Goal: Task Accomplishment & Management: Use online tool/utility

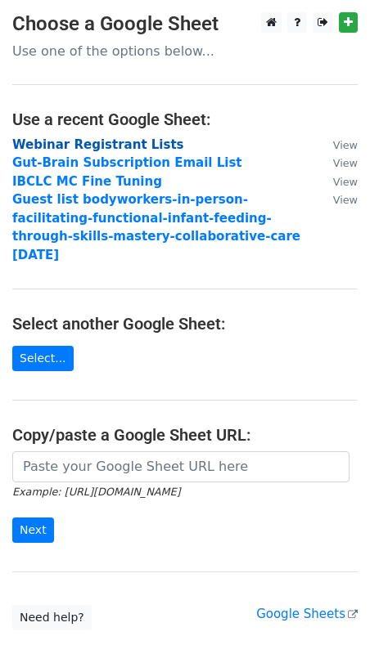
click at [98, 145] on strong "Webinar Registrant Lists" at bounding box center [98, 144] width 172 height 15
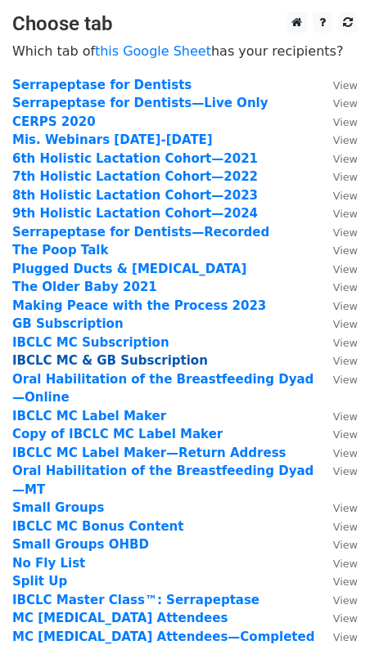
click at [90, 358] on strong "IBCLC MC & GB Subscription" at bounding box center [109, 360] width 195 height 15
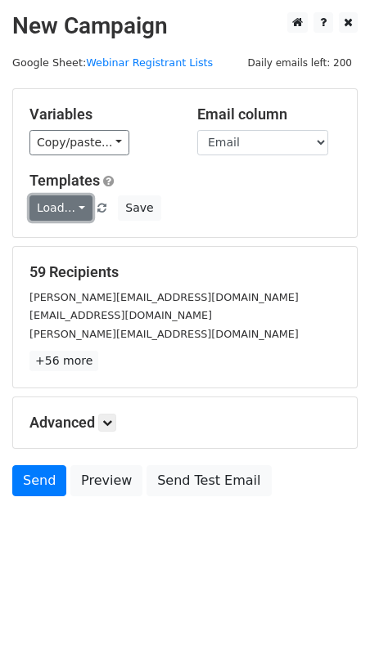
click at [65, 214] on link "Load..." at bounding box center [60, 207] width 63 height 25
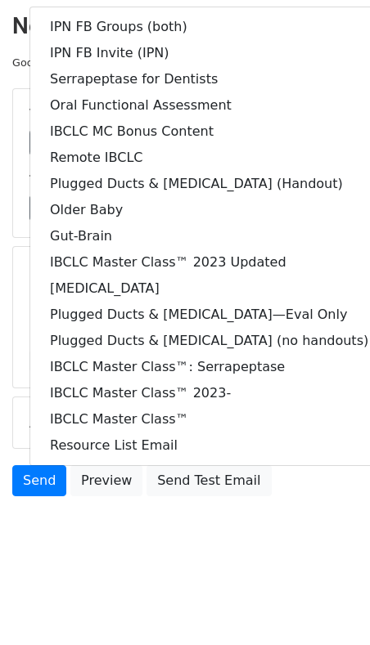
click at [345, 244] on form "Variables Copy/paste... {{First Name}} {{Last Name}} {{Email}} {{Address}} {{Ph…" at bounding box center [184, 296] width 345 height 416
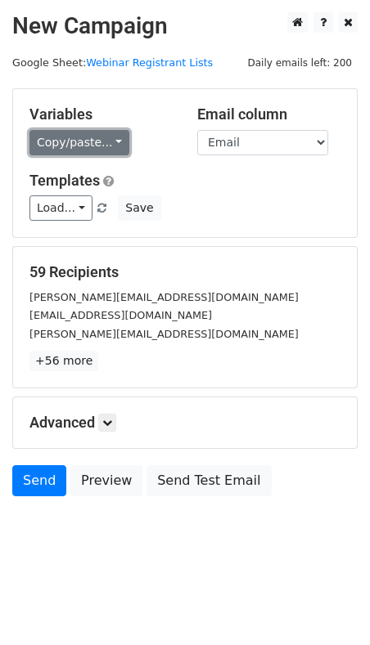
click at [89, 137] on link "Copy/paste..." at bounding box center [79, 142] width 100 height 25
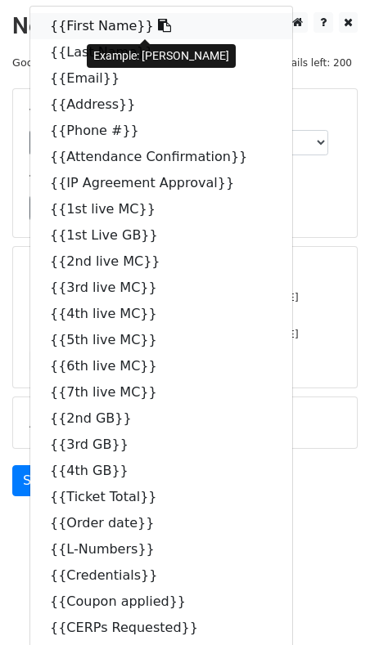
click at [97, 29] on link "{{First Name}}" at bounding box center [161, 26] width 262 height 26
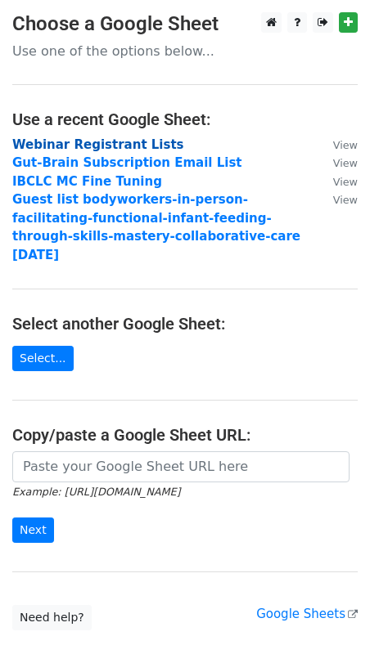
click at [102, 139] on strong "Webinar Registrant Lists" at bounding box center [98, 144] width 172 height 15
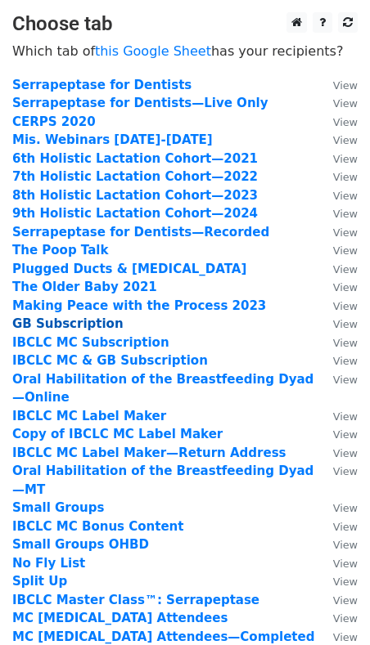
click at [98, 321] on strong "GB Subscription" at bounding box center [67, 324] width 111 height 15
